Goal: Transaction & Acquisition: Purchase product/service

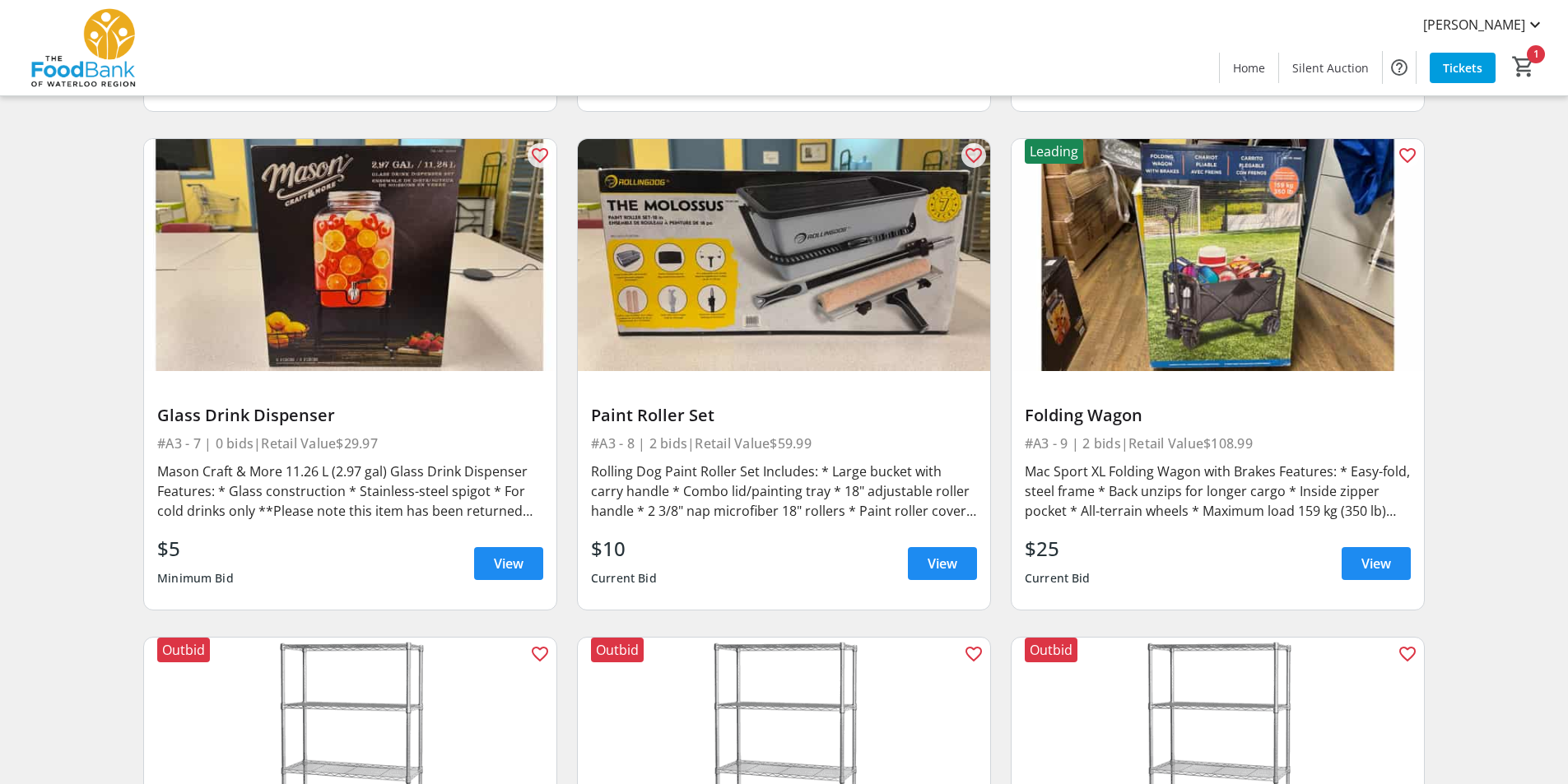
scroll to position [1069, 0]
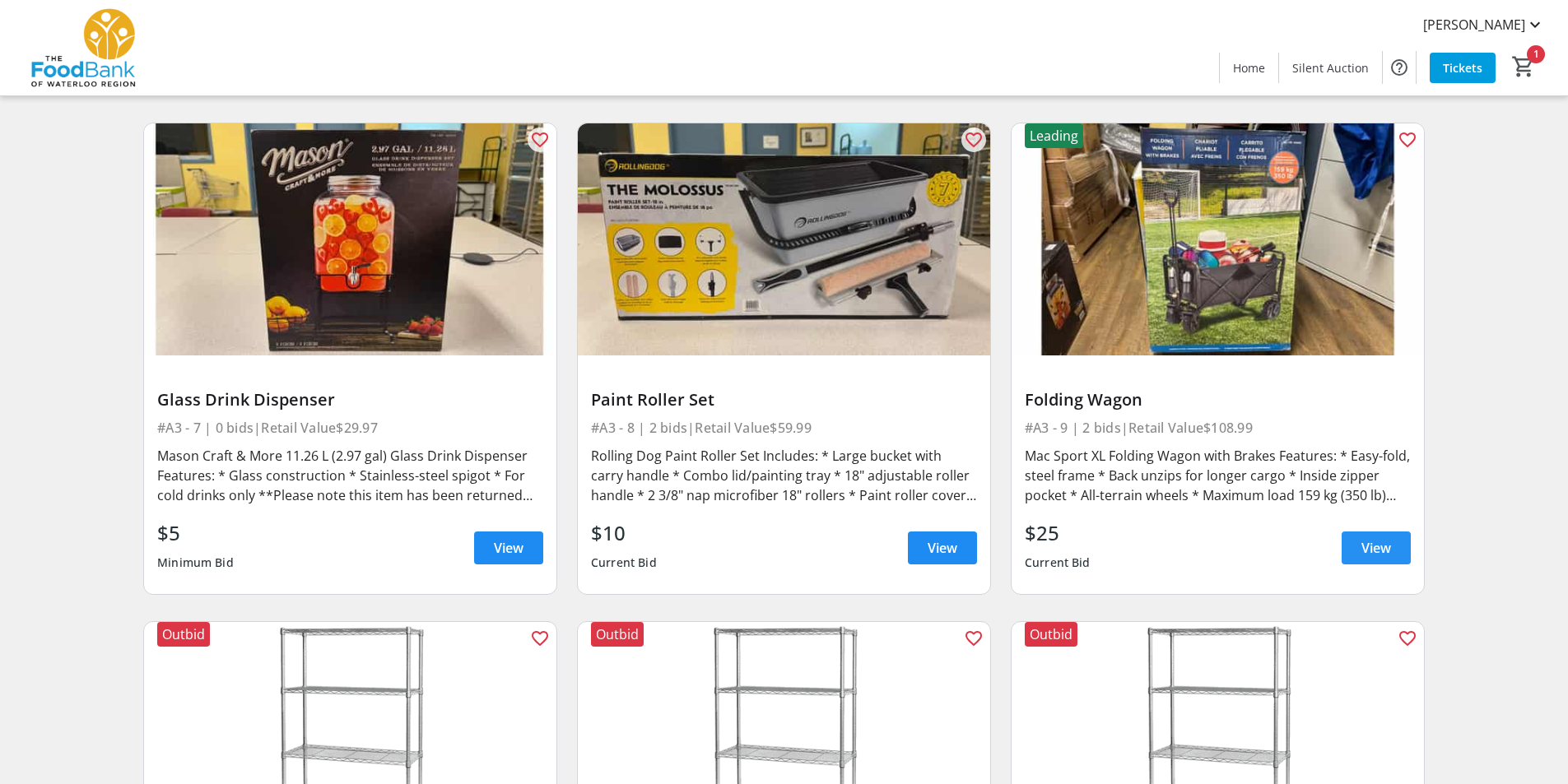
click at [1403, 548] on span at bounding box center [1376, 548] width 69 height 39
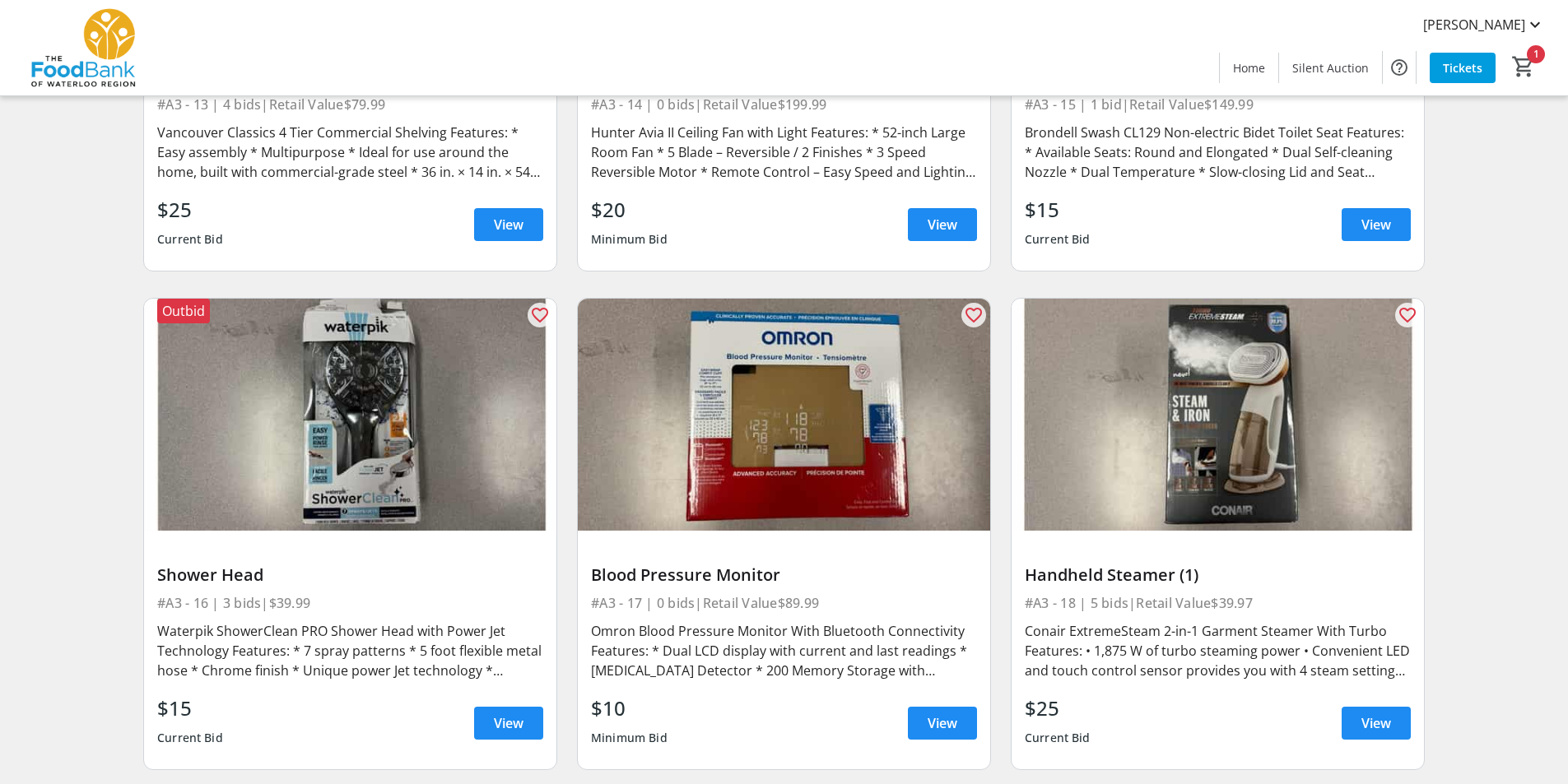
scroll to position [2550, 0]
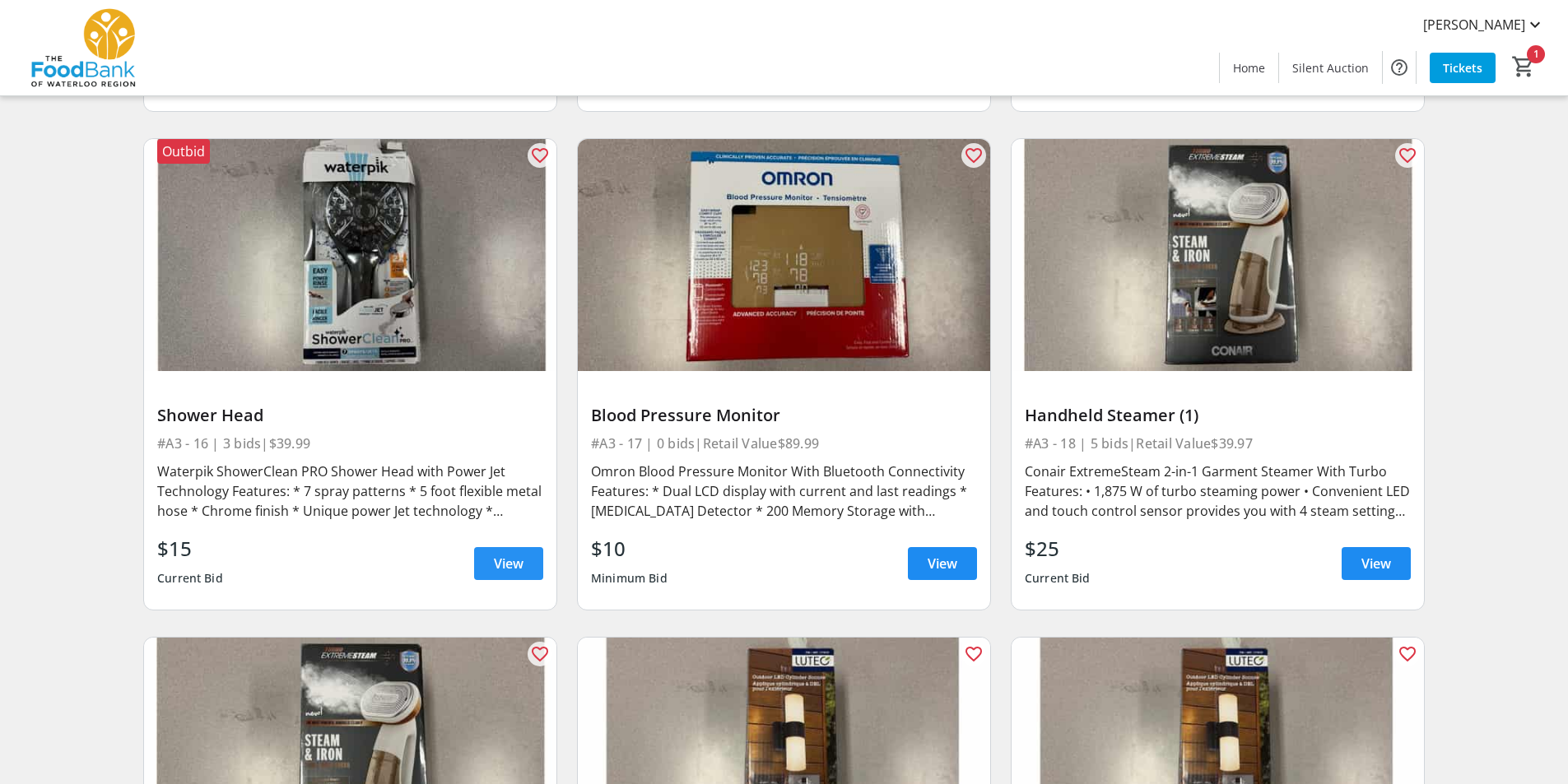
click at [496, 567] on span "View" at bounding box center [508, 563] width 30 height 20
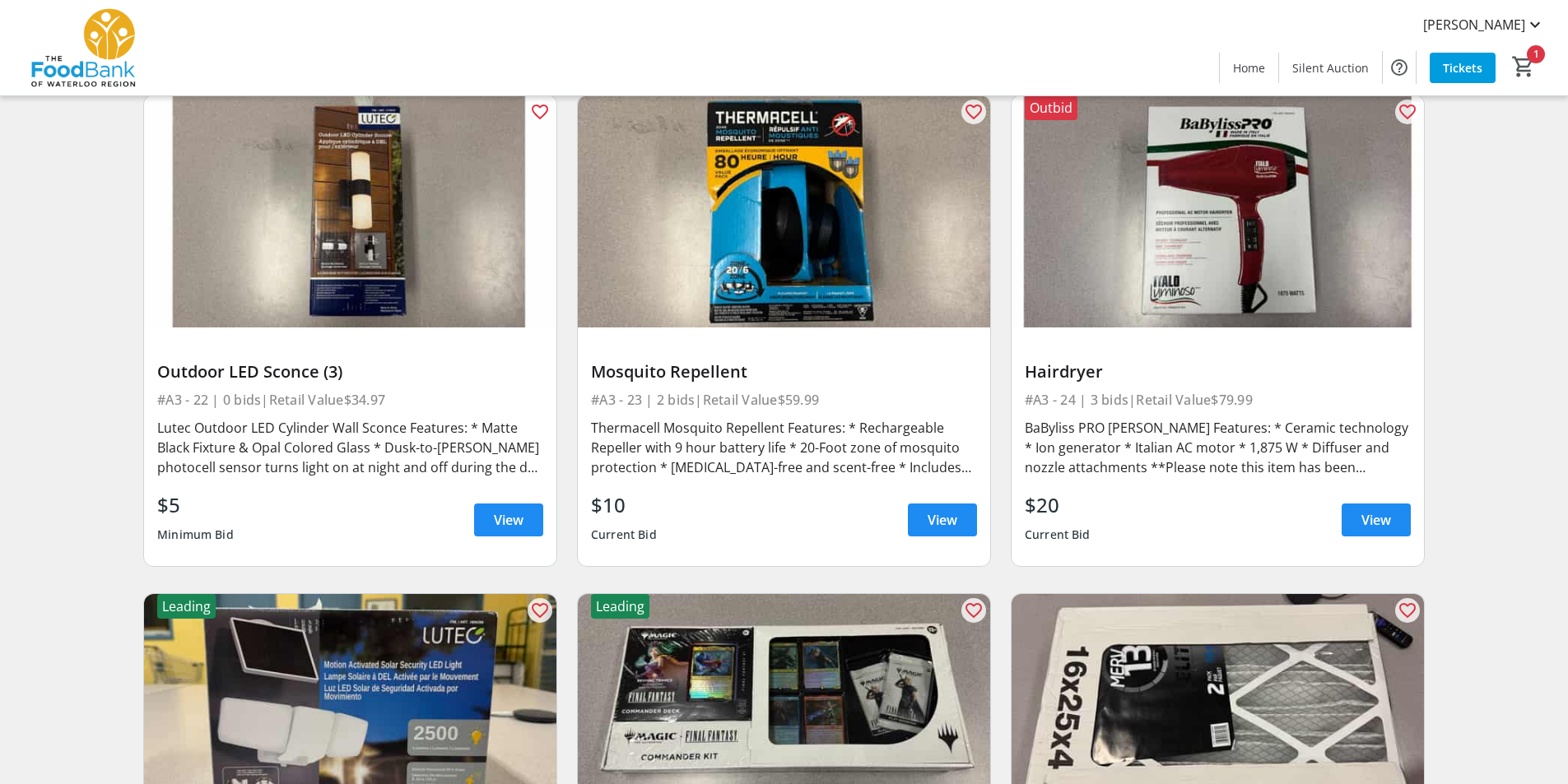
scroll to position [3620, 0]
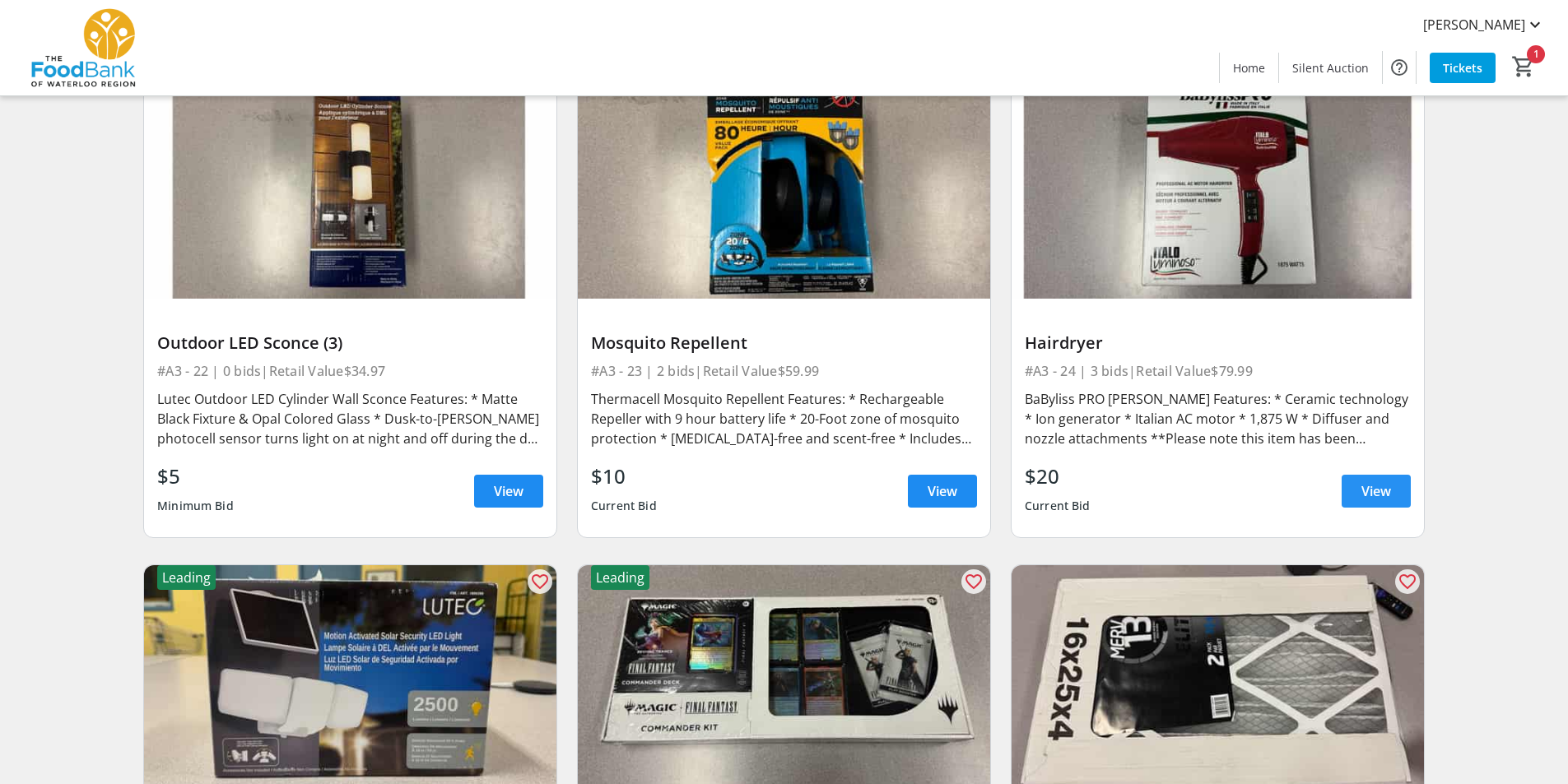
click at [1381, 486] on span "View" at bounding box center [1376, 491] width 30 height 20
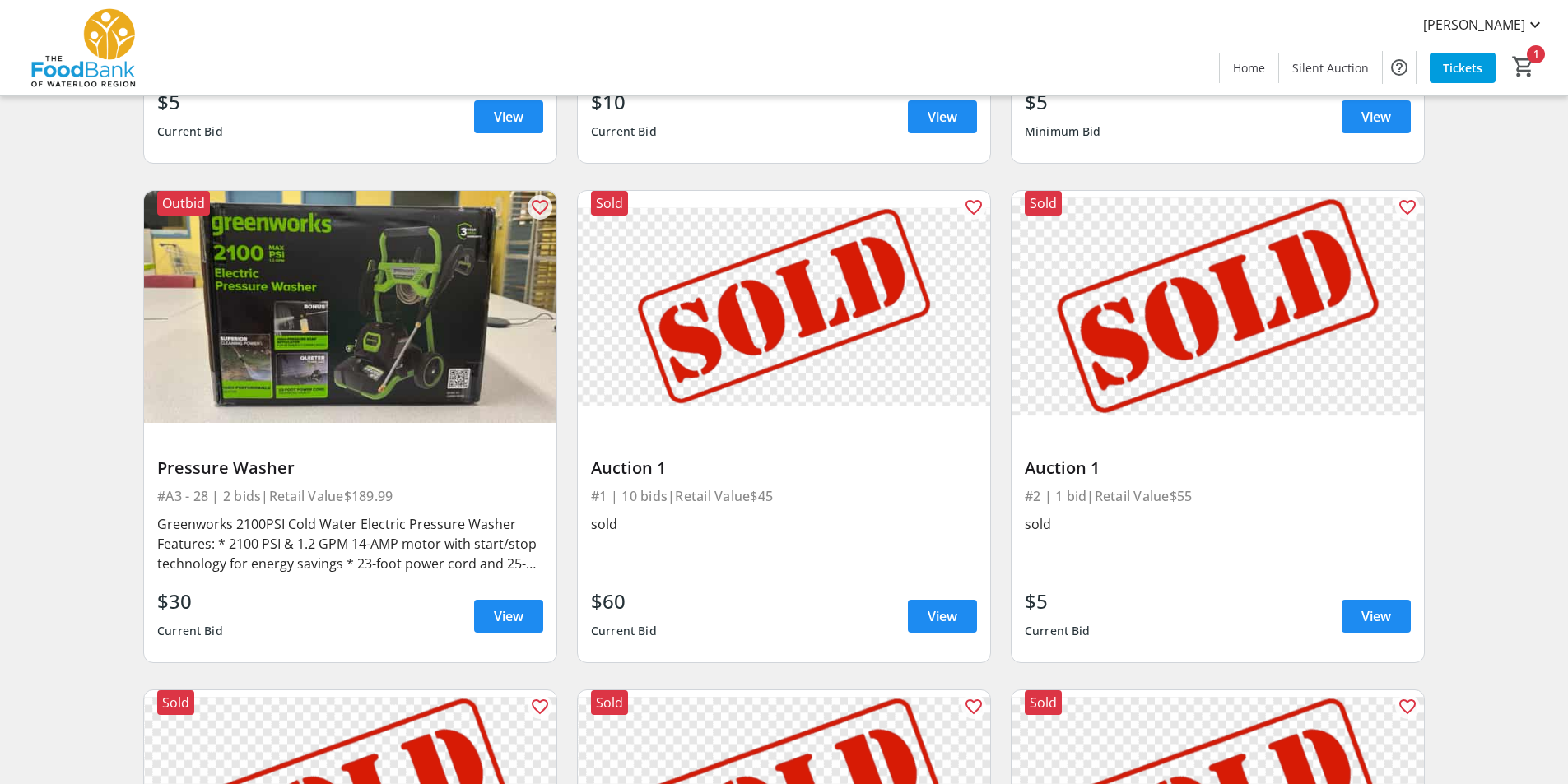
scroll to position [4607, 0]
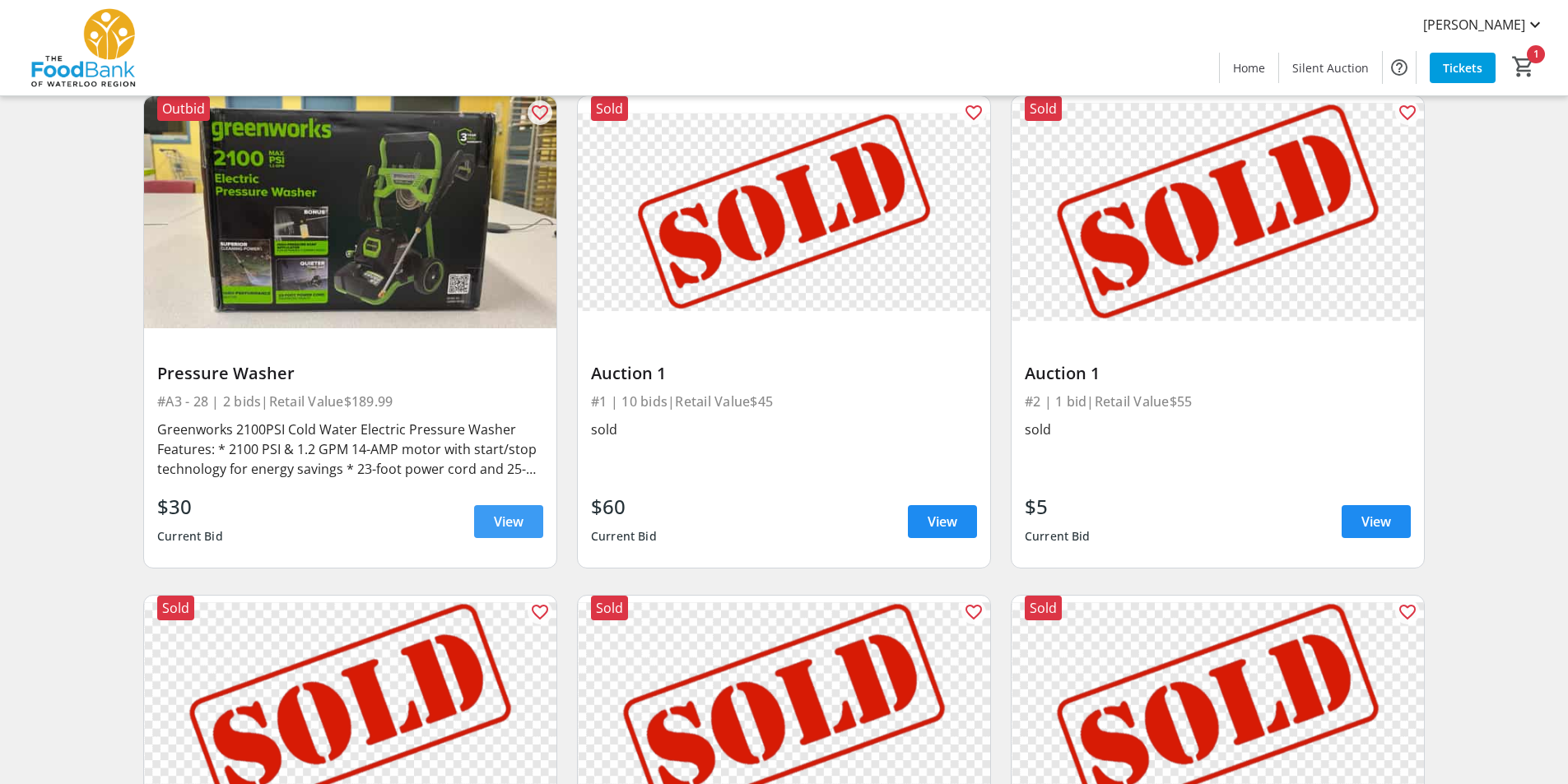
click at [515, 511] on span "View" at bounding box center [508, 521] width 30 height 20
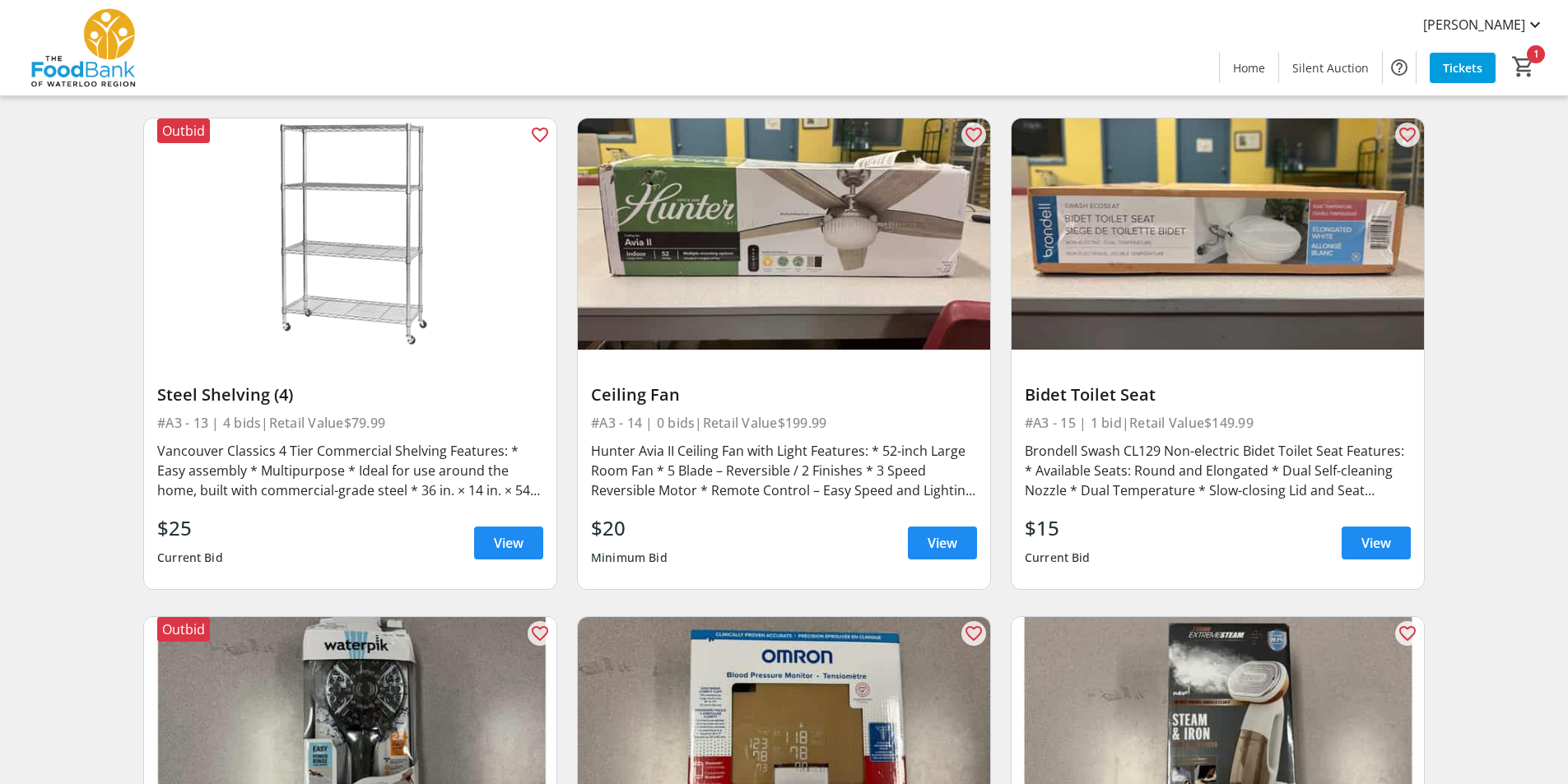
scroll to position [2056, 0]
